Goal: Task Accomplishment & Management: Use online tool/utility

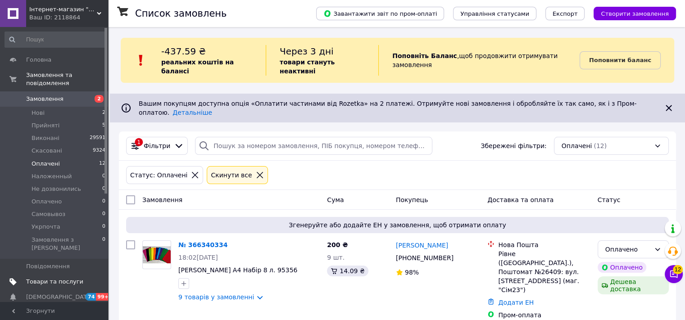
click at [61, 278] on span "Товари та послуги" at bounding box center [54, 282] width 57 height 8
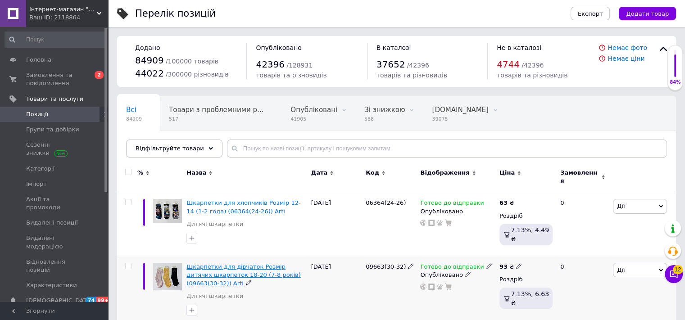
click at [270, 263] on span "Шкарпетки для дівчаток Розмір дитячих шкарпеток 18-20 (7-8 років) (09663(30-32)…" at bounding box center [243, 274] width 114 height 23
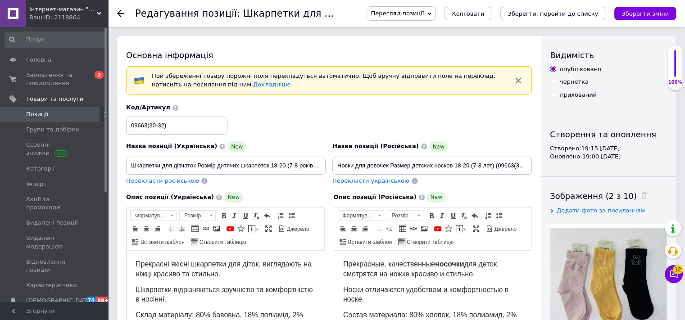
scroll to position [90, 0]
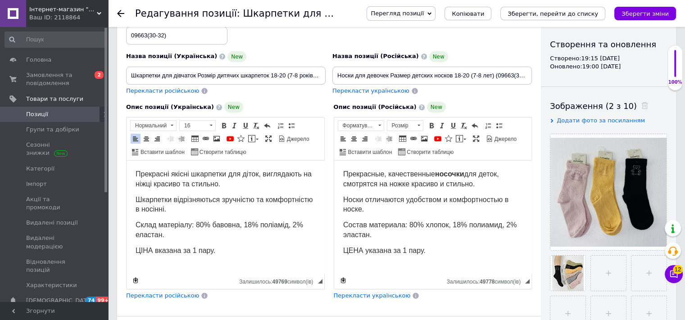
drag, startPoint x: 195, startPoint y: 225, endPoint x: 199, endPoint y: 233, distance: 8.7
click at [199, 233] on p "Склад матеріалу: 80% бавовна, 18% поліамід, 2% еластан." at bounding box center [226, 231] width 180 height 20
copy span "80% бавовна, 18% поліамід, 2% еластан."
drag, startPoint x: 409, startPoint y: 226, endPoint x: 408, endPoint y: 233, distance: 7.2
click at [408, 233] on p "Состав материала: 80% хлопок, 18% полиамид, 2% эластан." at bounding box center [433, 231] width 180 height 20
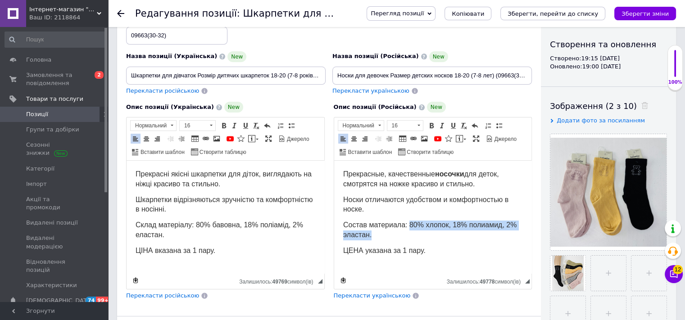
copy span "80% хлопок, 18% полиамид, 2% эластан."
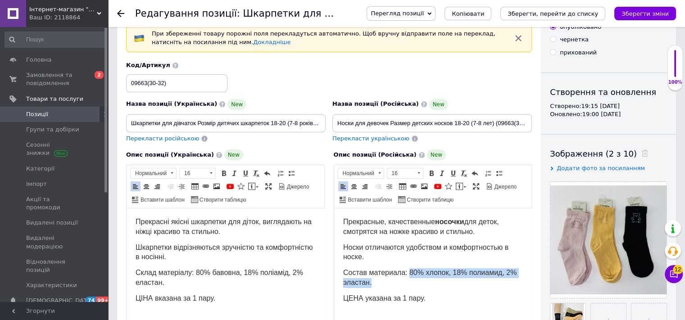
scroll to position [0, 0]
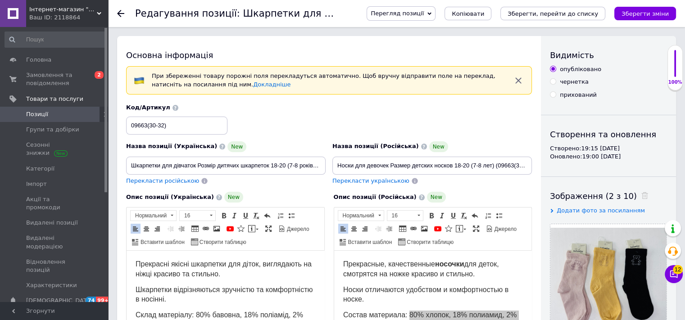
click at [120, 13] on icon at bounding box center [120, 13] width 7 height 7
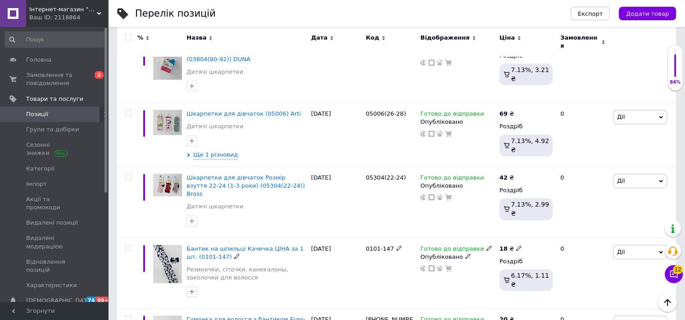
scroll to position [421, 0]
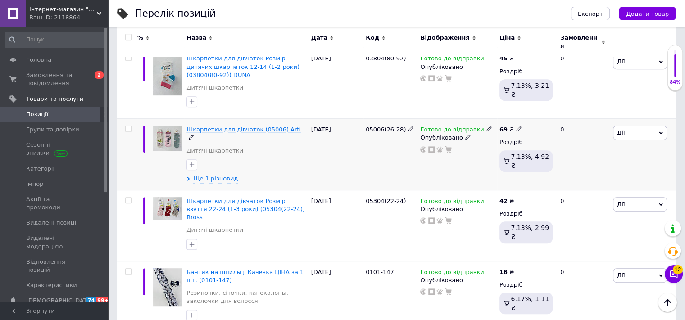
click at [249, 126] on span "Шкарпетки для дівчаток (05006) Arti" at bounding box center [243, 129] width 114 height 7
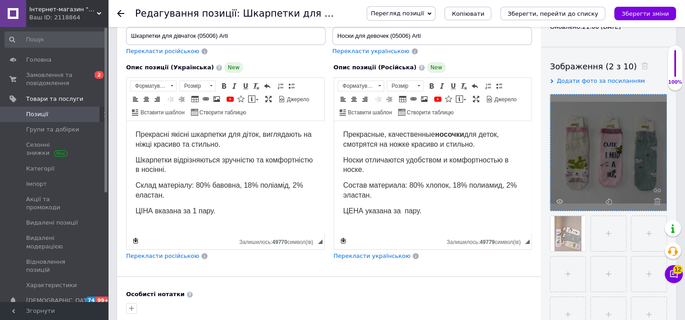
scroll to position [135, 0]
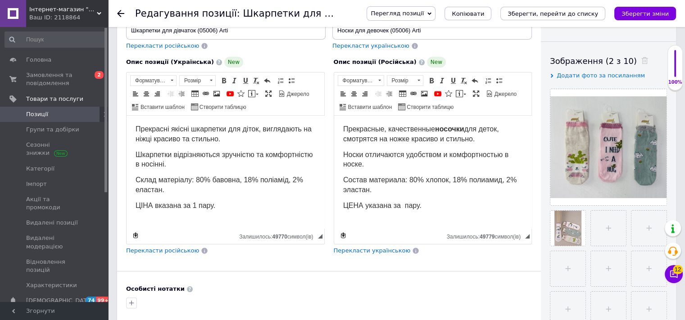
click at [470, 272] on div "Основна інформація При збереженні товару порожні поля перекладуться автоматично…" at bounding box center [329, 175] width 424 height 549
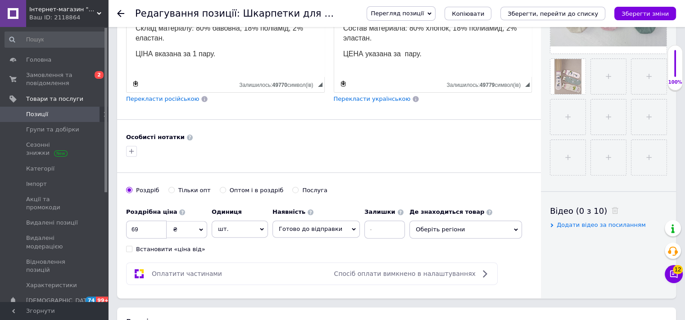
scroll to position [180, 0]
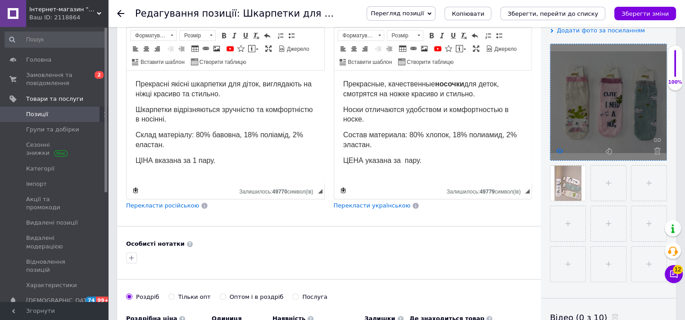
click at [559, 149] on icon at bounding box center [559, 151] width 7 height 7
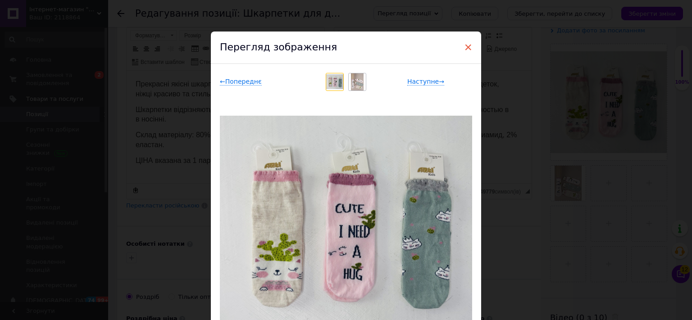
click at [469, 46] on span "×" at bounding box center [468, 47] width 8 height 15
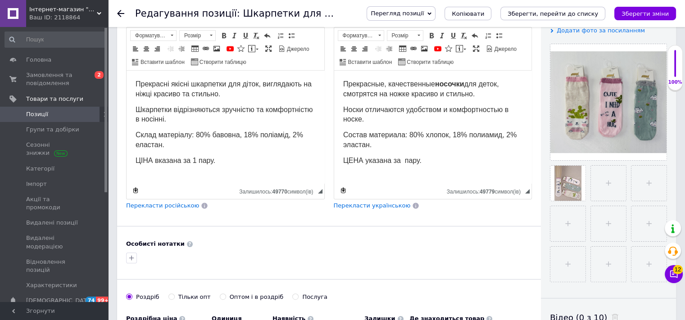
click at [121, 12] on icon at bounding box center [120, 13] width 7 height 7
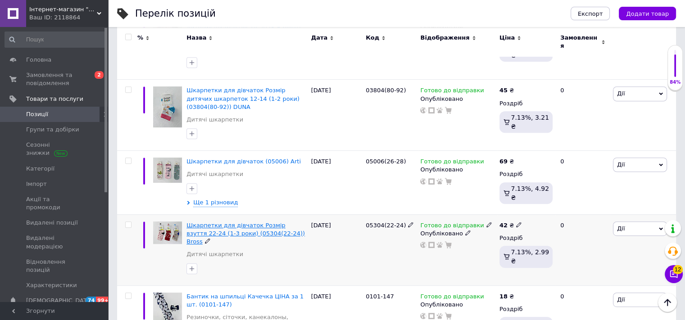
scroll to position [405, 0]
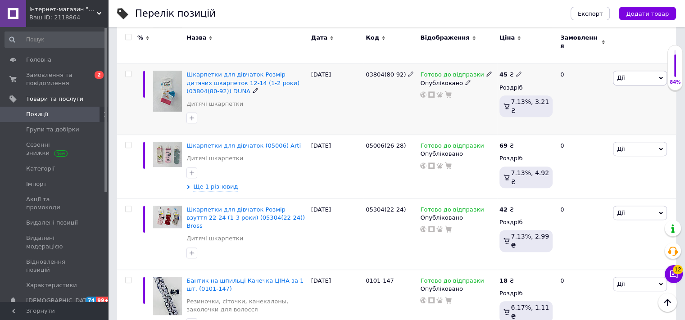
click at [626, 100] on div "[PERSON_NAME] Підняти на початок групи Копіювати Знижка Подарунок Супутні Прихо…" at bounding box center [642, 99] width 65 height 71
drag, startPoint x: 576, startPoint y: 298, endPoint x: 543, endPoint y: 217, distance: 88.3
click at [577, 298] on div "0" at bounding box center [583, 305] width 56 height 71
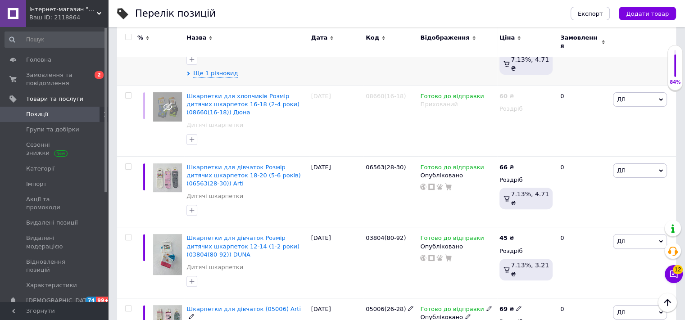
scroll to position [0, 0]
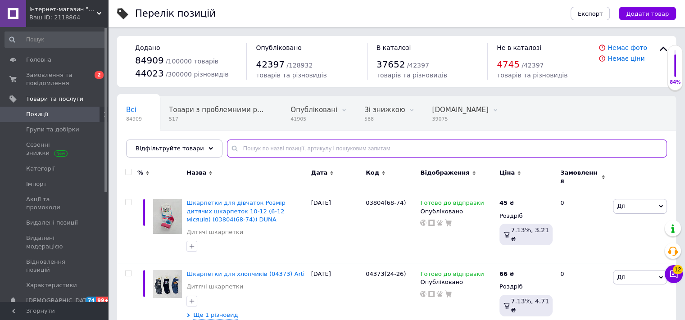
click at [267, 149] on input "text" at bounding box center [447, 149] width 440 height 18
paste input "03740(28-30)"
type input "03740(28-30)"
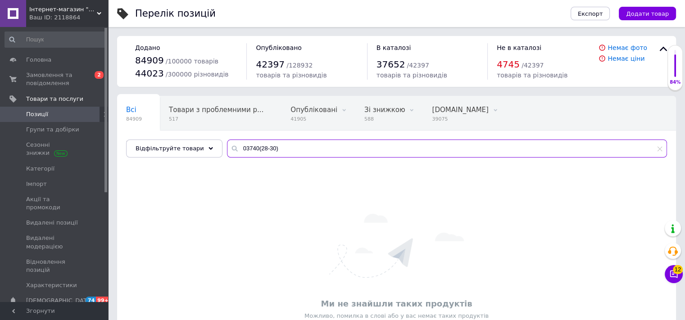
drag, startPoint x: 252, startPoint y: 147, endPoint x: 208, endPoint y: 138, distance: 45.5
click at [208, 138] on div "Всі 84909 Товари з проблемними р... 517 Опубліковані 41905 Видалити Редагувати …" at bounding box center [396, 127] width 559 height 62
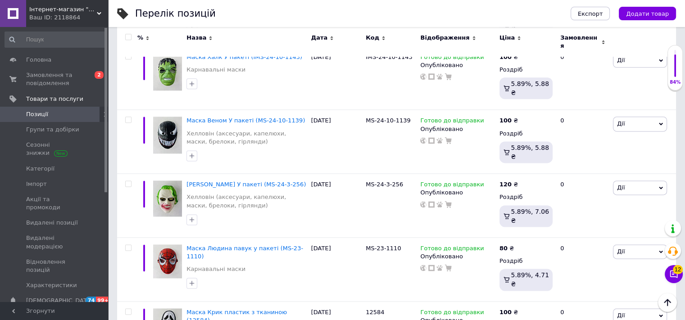
scroll to position [1187, 0]
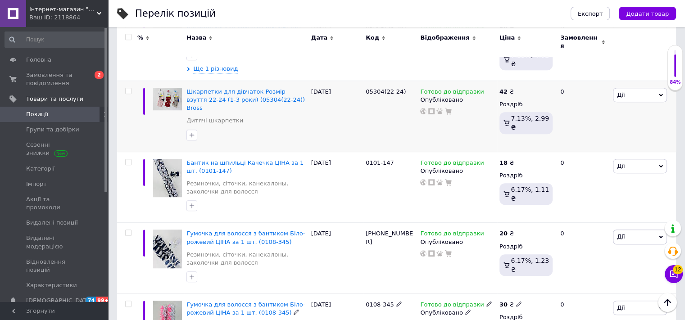
scroll to position [421, 0]
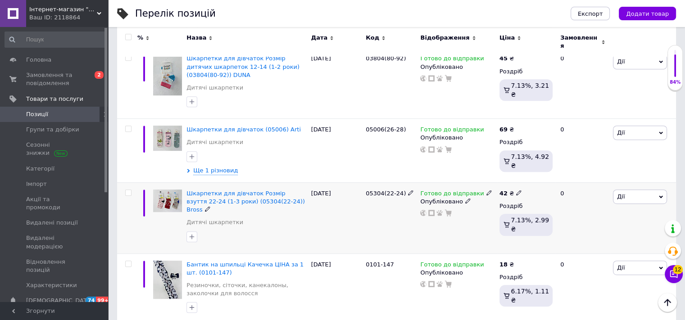
drag, startPoint x: 638, startPoint y: 190, endPoint x: 627, endPoint y: 214, distance: 26.4
click at [638, 190] on span "Дії" at bounding box center [640, 197] width 54 height 14
click at [608, 233] on li "Копіювати" at bounding box center [606, 239] width 119 height 13
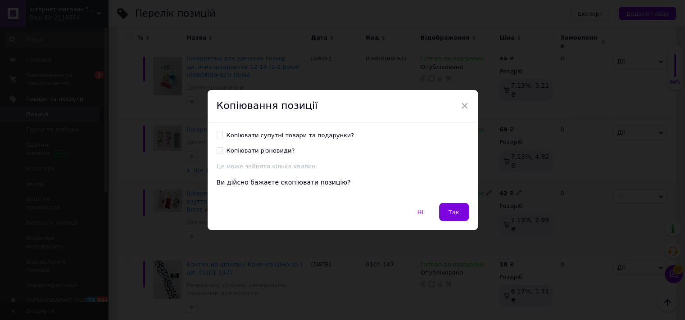
scroll to position [385, 0]
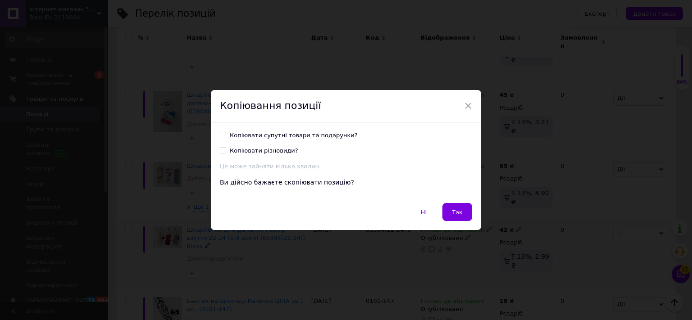
drag, startPoint x: 221, startPoint y: 136, endPoint x: 231, endPoint y: 142, distance: 12.1
click at [220, 136] on input "Копіювати супутні товари та подарунки?" at bounding box center [223, 135] width 6 height 6
checkbox input "true"
drag, startPoint x: 460, startPoint y: 213, endPoint x: 407, endPoint y: 6, distance: 212.8
click at [459, 213] on span "Так" at bounding box center [457, 212] width 11 height 7
